Goal: Task Accomplishment & Management: Manage account settings

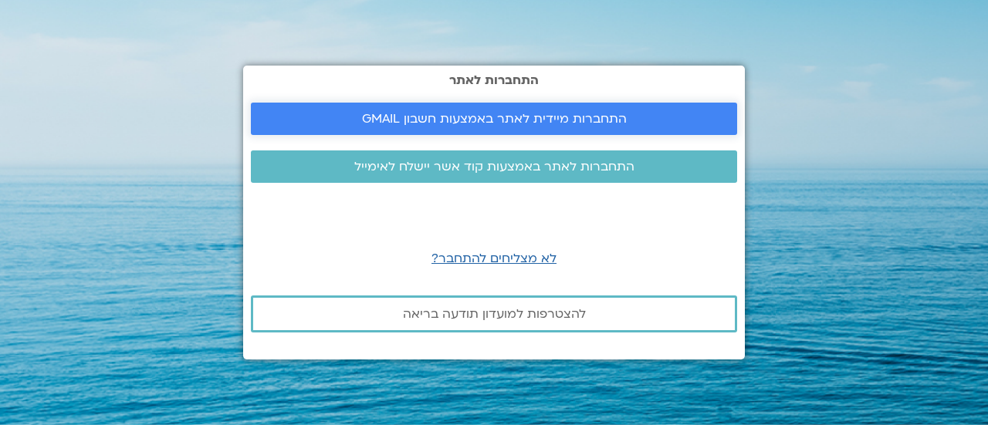
click at [471, 121] on span "התחברות מיידית לאתר באמצעות חשבון GMAIL" at bounding box center [494, 119] width 265 height 14
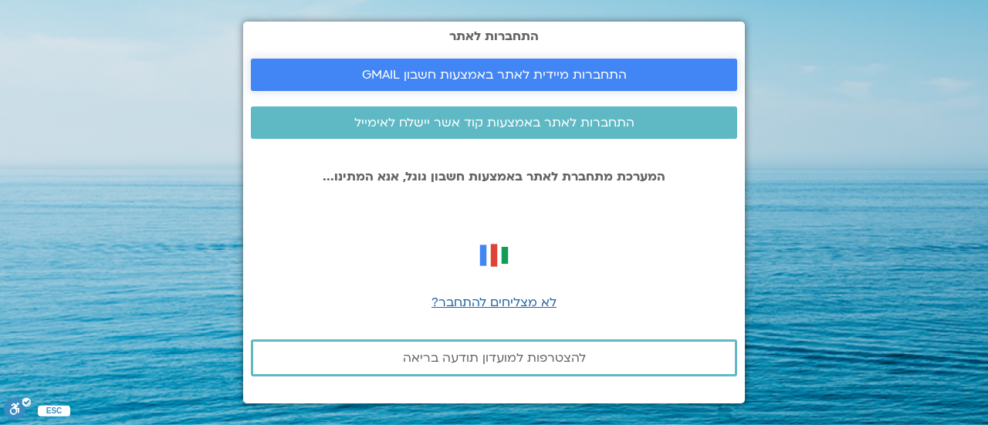
click at [549, 79] on span "התחברות מיידית לאתר באמצעות חשבון GMAIL" at bounding box center [494, 75] width 265 height 14
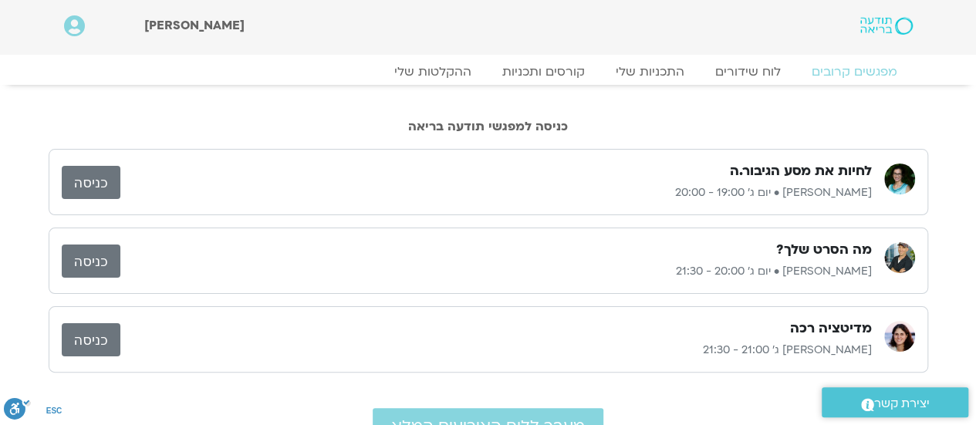
click at [98, 187] on link "כניסה" at bounding box center [91, 182] width 59 height 33
